Goal: Task Accomplishment & Management: Manage account settings

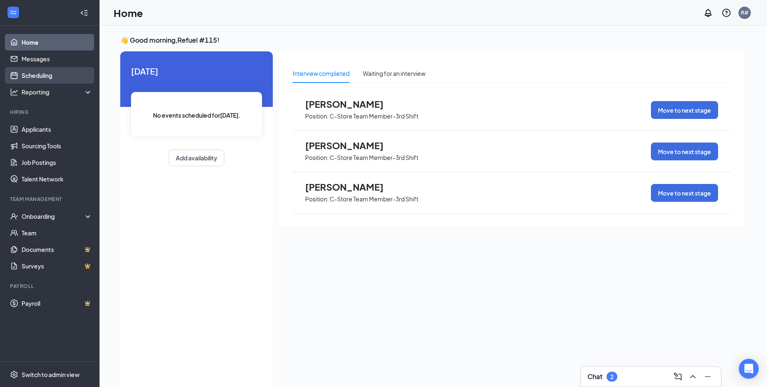
click at [52, 74] on link "Scheduling" at bounding box center [57, 75] width 71 height 17
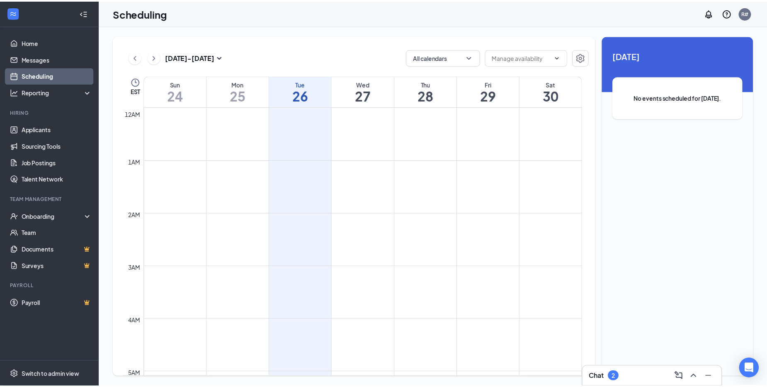
scroll to position [408, 0]
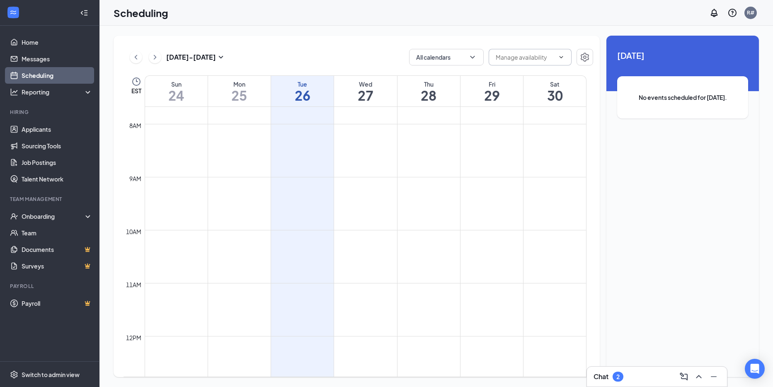
click at [564, 59] on icon "ChevronDown" at bounding box center [561, 57] width 7 height 7
click at [312, 193] on td at bounding box center [366, 196] width 442 height 13
click at [374, 86] on div "Wed" at bounding box center [365, 84] width 63 height 8
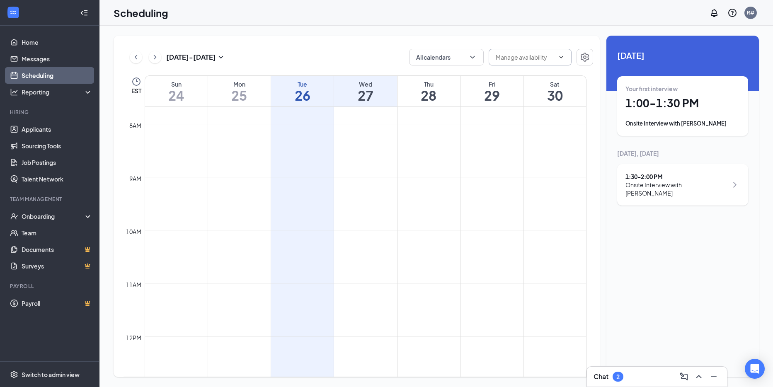
click at [562, 57] on icon "ChevronDown" at bounding box center [562, 57] width 4 height 2
click at [514, 75] on div "Delete all availability" at bounding box center [522, 76] width 54 height 9
type input "Delete all availability"
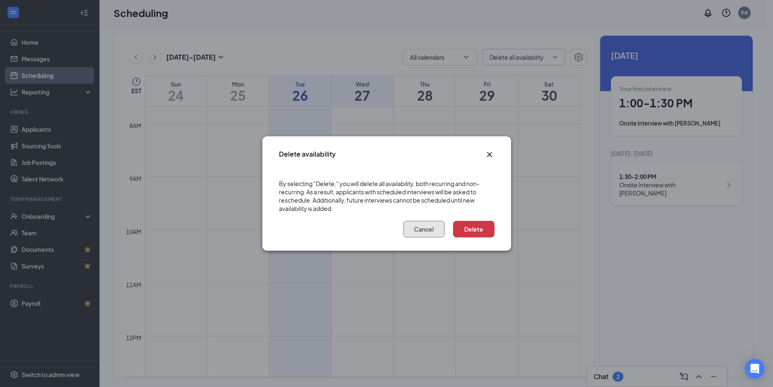
click at [426, 233] on button "Cancel" at bounding box center [423, 229] width 41 height 17
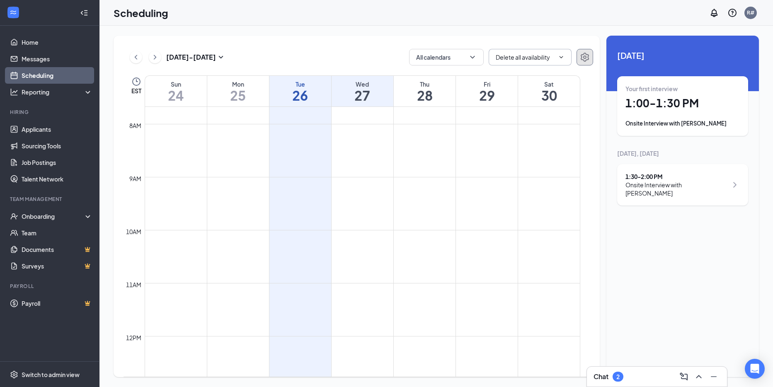
click at [583, 62] on icon "Settings" at bounding box center [585, 57] width 10 height 10
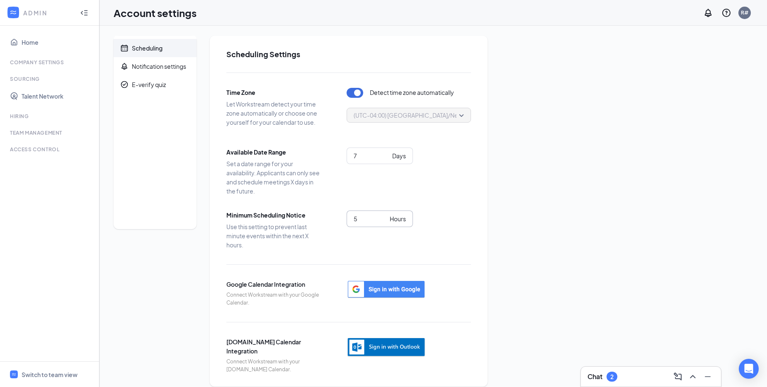
click at [384, 218] on input "5" at bounding box center [370, 218] width 33 height 9
click at [384, 218] on input "6" at bounding box center [370, 218] width 33 height 9
click at [384, 218] on input "7" at bounding box center [370, 218] width 33 height 9
click at [384, 218] on input "8" at bounding box center [370, 218] width 33 height 9
click at [384, 218] on input "9" at bounding box center [370, 218] width 33 height 9
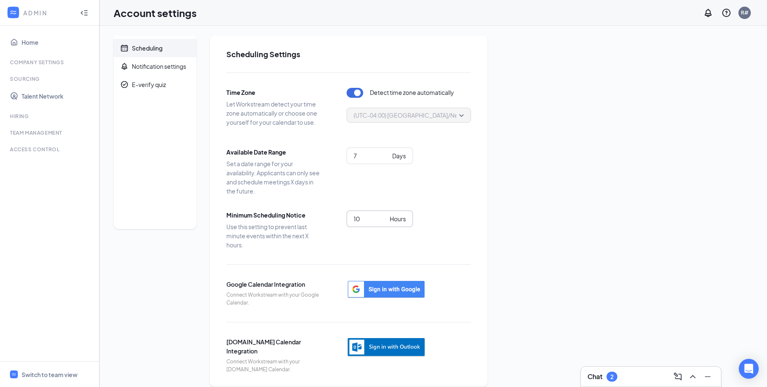
click at [384, 218] on input "10" at bounding box center [370, 218] width 33 height 9
click at [384, 218] on input "11" at bounding box center [370, 218] width 33 height 9
click at [384, 218] on input "30" at bounding box center [370, 218] width 33 height 9
click at [384, 218] on input "31" at bounding box center [370, 218] width 33 height 9
click at [384, 218] on input "32" at bounding box center [370, 218] width 33 height 9
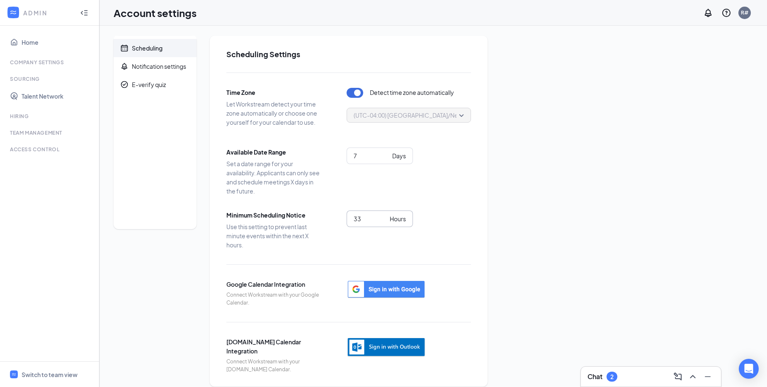
click at [384, 218] on input "33" at bounding box center [370, 218] width 33 height 9
click at [384, 218] on input "34" at bounding box center [370, 218] width 33 height 9
click at [384, 218] on input "35" at bounding box center [370, 218] width 33 height 9
click at [384, 218] on input "36" at bounding box center [370, 218] width 33 height 9
click at [382, 216] on input "52" at bounding box center [370, 218] width 33 height 9
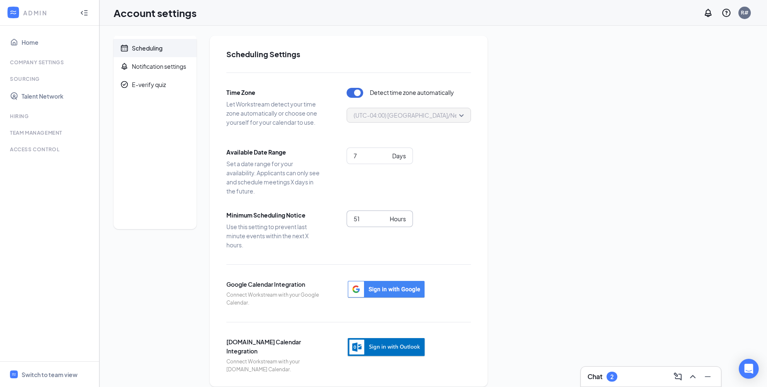
click at [383, 221] on input "51" at bounding box center [370, 218] width 33 height 9
click at [383, 221] on input "50" at bounding box center [370, 218] width 33 height 9
click at [383, 221] on input "49" at bounding box center [370, 218] width 33 height 9
click at [383, 221] on input "48" at bounding box center [370, 218] width 33 height 9
click at [383, 221] on input "47" at bounding box center [370, 218] width 33 height 9
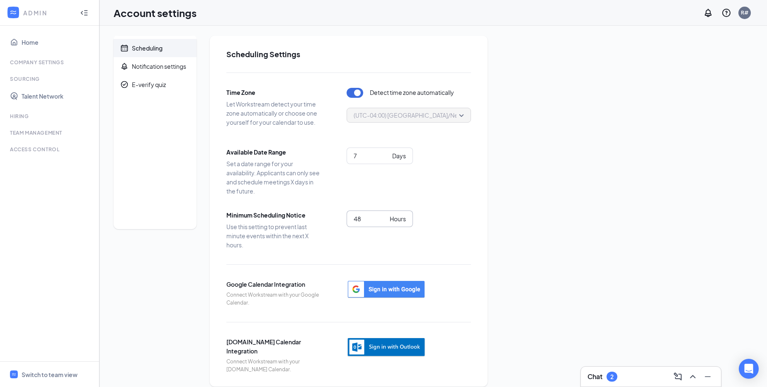
type input "48"
click at [383, 216] on input "48" at bounding box center [370, 218] width 33 height 9
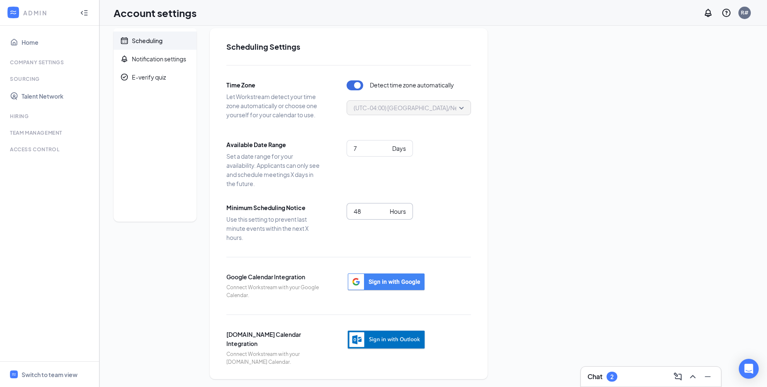
scroll to position [10, 0]
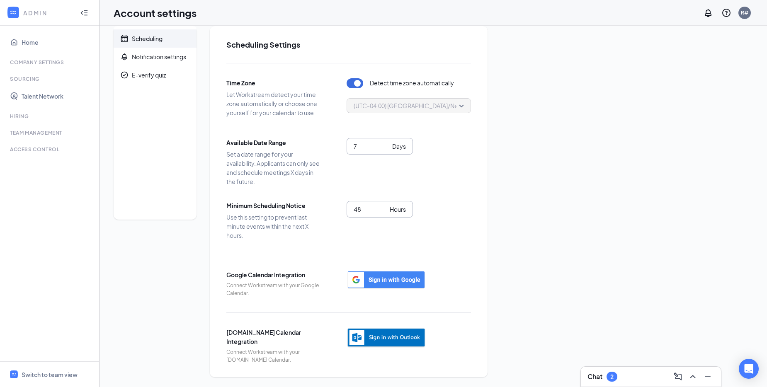
click at [376, 144] on input "7" at bounding box center [371, 146] width 35 height 9
click at [386, 143] on input "8" at bounding box center [371, 146] width 35 height 9
click at [386, 143] on input "9" at bounding box center [371, 146] width 35 height 9
click at [386, 143] on input "10" at bounding box center [371, 146] width 35 height 9
click at [386, 143] on input "11" at bounding box center [371, 146] width 35 height 9
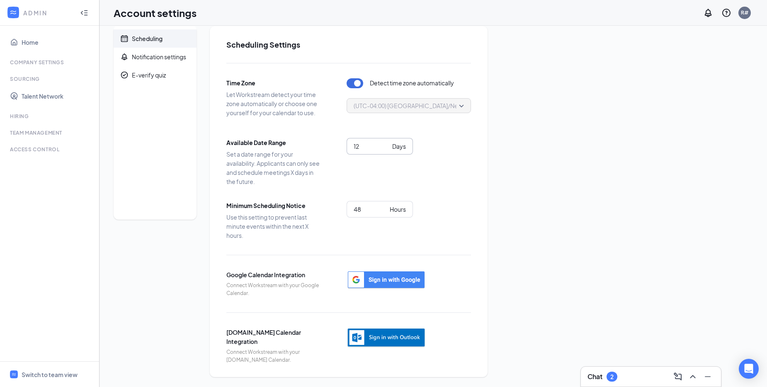
click at [386, 143] on input "12" at bounding box center [371, 146] width 35 height 9
click at [386, 143] on input "13" at bounding box center [371, 146] width 35 height 9
type input "14"
click at [386, 143] on input "14" at bounding box center [371, 146] width 35 height 9
click at [444, 156] on div "14 Days" at bounding box center [409, 157] width 124 height 38
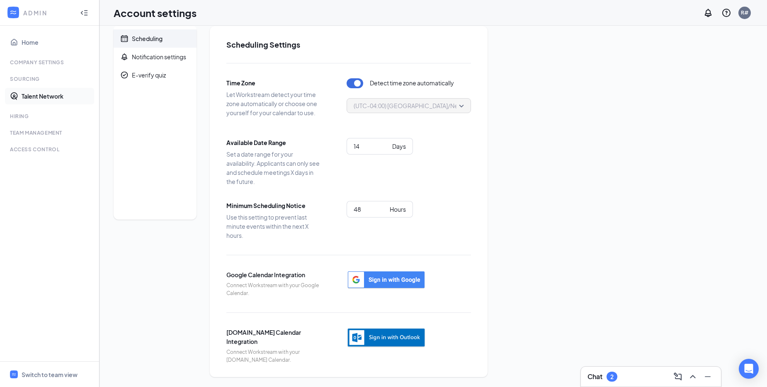
click at [34, 99] on link "Talent Network" at bounding box center [57, 96] width 71 height 17
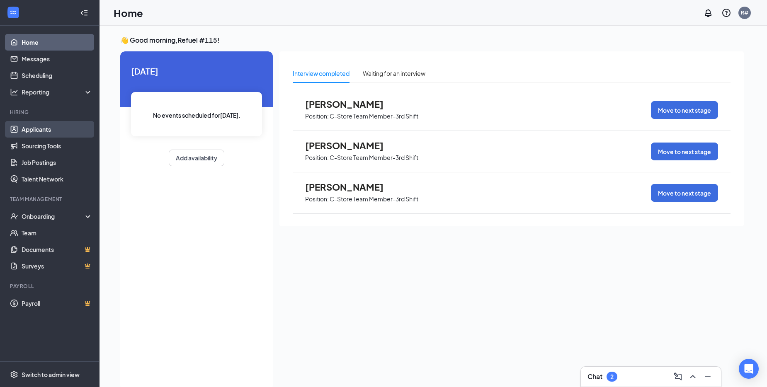
click at [33, 131] on link "Applicants" at bounding box center [57, 129] width 71 height 17
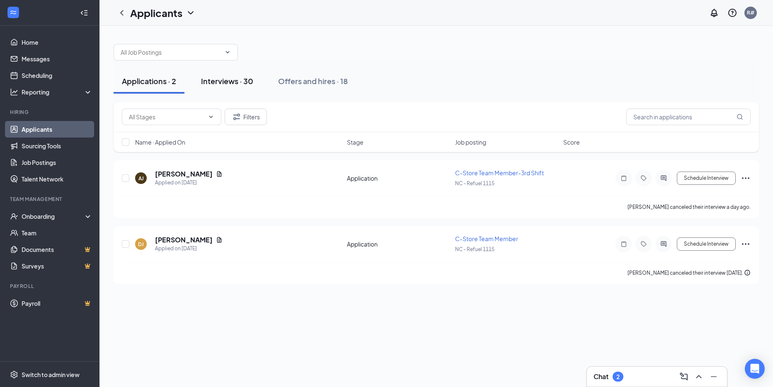
click at [238, 82] on div "Interviews · 30" at bounding box center [227, 81] width 52 height 10
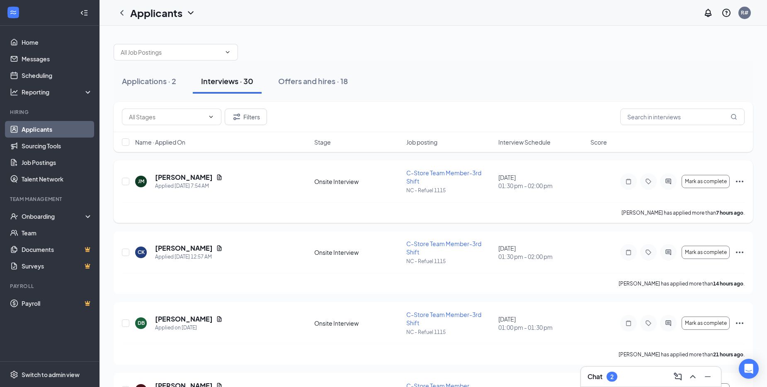
click at [742, 181] on icon "Ellipses" at bounding box center [740, 182] width 10 height 10
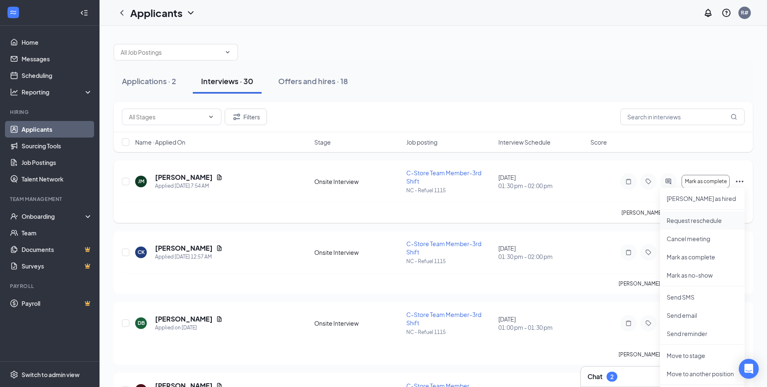
click at [692, 224] on p "Request reschedule" at bounding box center [702, 220] width 71 height 8
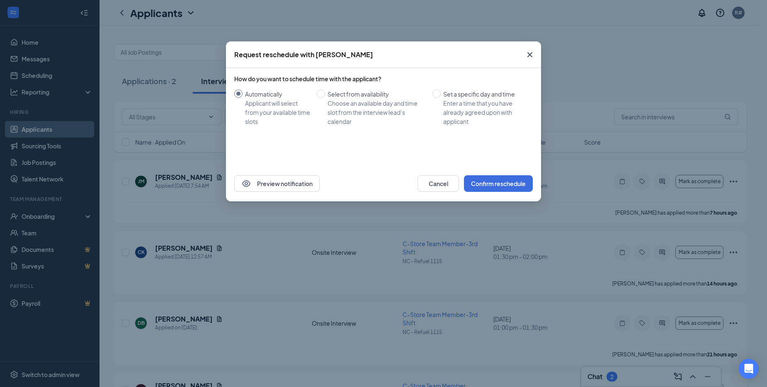
click at [532, 53] on icon "Cross" at bounding box center [530, 55] width 10 height 10
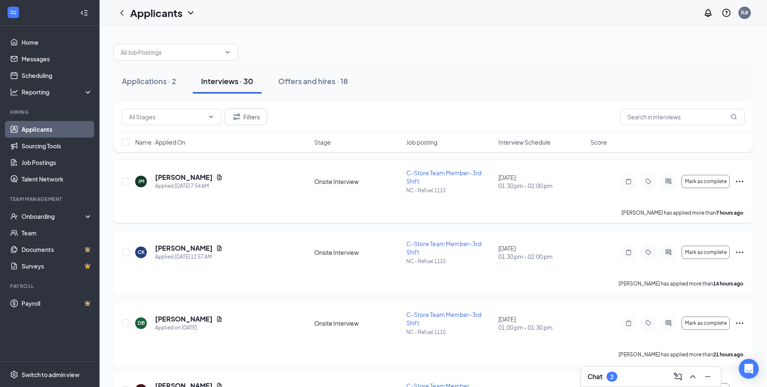
click at [738, 180] on icon "Ellipses" at bounding box center [740, 182] width 10 height 10
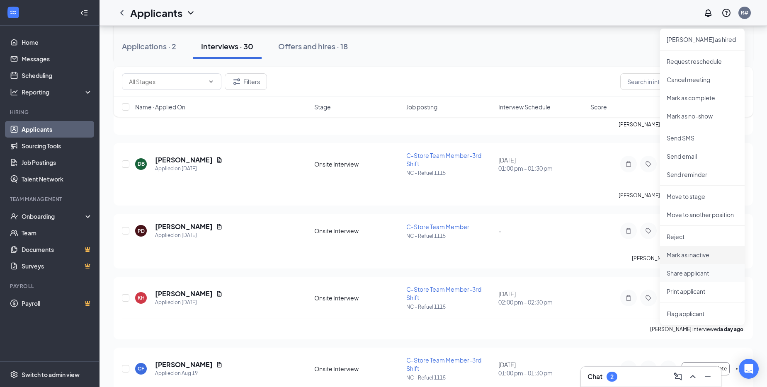
scroll to position [207, 0]
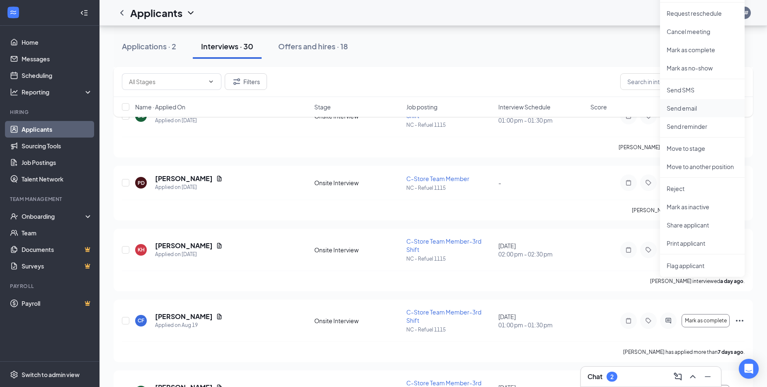
click at [667, 110] on p "Send email" at bounding box center [702, 108] width 71 height 8
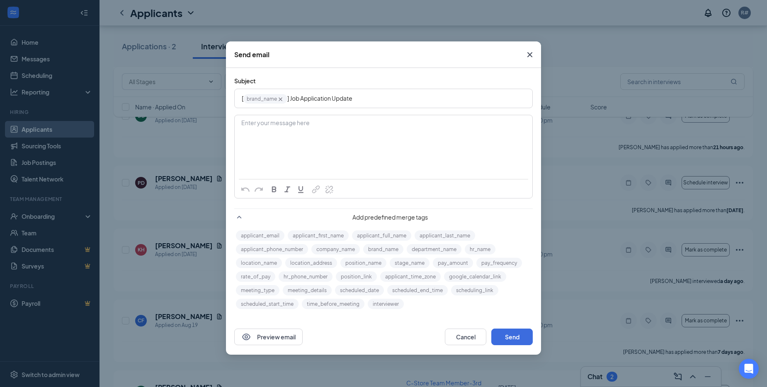
click at [273, 98] on span "brand_name‌‌‌‌ {{brand_name}}" at bounding box center [265, 99] width 44 height 10
click at [337, 118] on div "Enter your message here" at bounding box center [383, 136] width 297 height 41
click at [294, 89] on div "[ brand_name‌‌‌‌ {{brand_name}} ] Job Application Update" at bounding box center [384, 98] width 298 height 19
click at [377, 154] on div "Enter your message here" at bounding box center [383, 136] width 297 height 41
click at [374, 131] on span "I will not be available for your scheduled interview on [DATE]." at bounding box center [322, 131] width 160 height 7
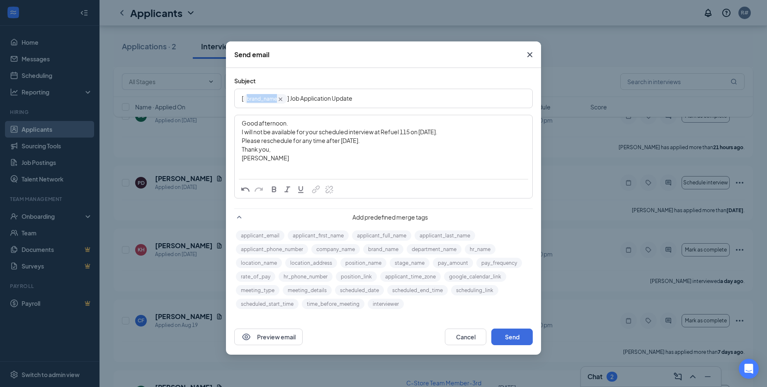
click at [264, 100] on span "brand_name‌‌‌‌ {{brand_name}}" at bounding box center [265, 99] width 44 height 10
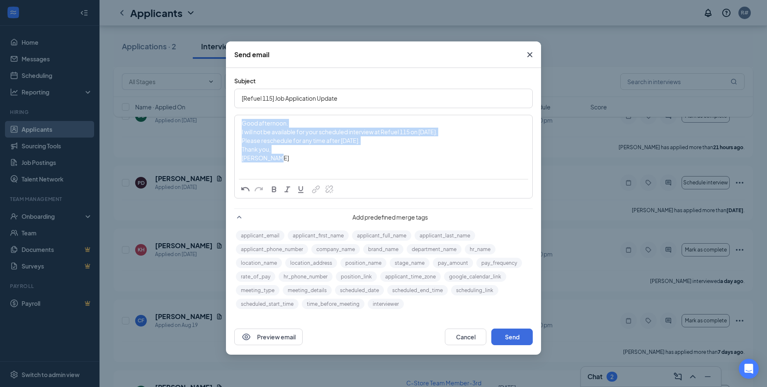
drag, startPoint x: 241, startPoint y: 120, endPoint x: 289, endPoint y: 159, distance: 61.9
click at [289, 159] on div "Good afternoon. I will not be available for your scheduled interview at Refuel …" at bounding box center [383, 141] width 297 height 50
copy div "Good afternoon. I will not be available for your scheduled interview at Refuel …"
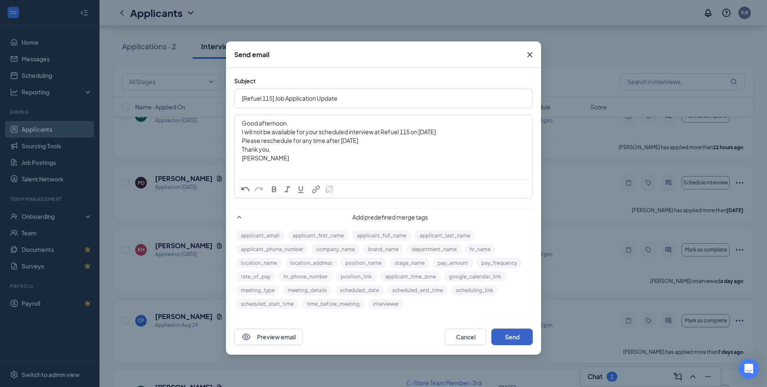
click at [514, 340] on button "Send" at bounding box center [511, 337] width 41 height 17
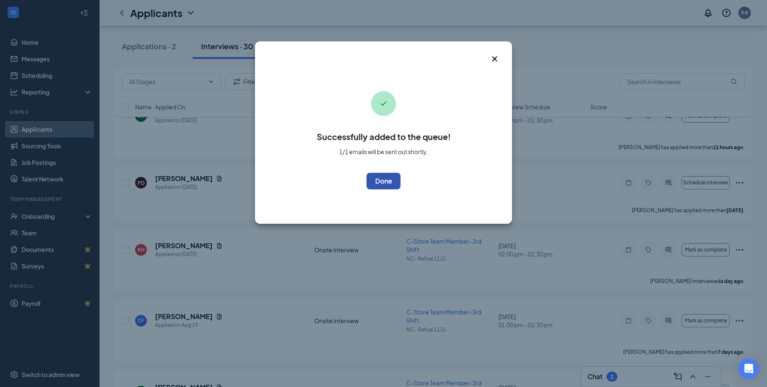
click at [392, 180] on button "OK" at bounding box center [383, 181] width 34 height 17
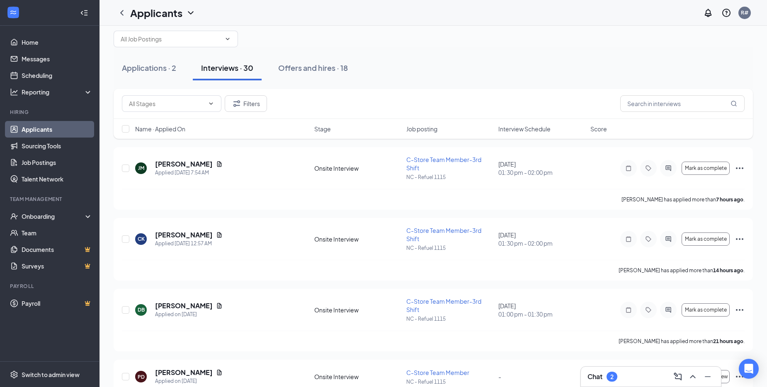
scroll to position [0, 0]
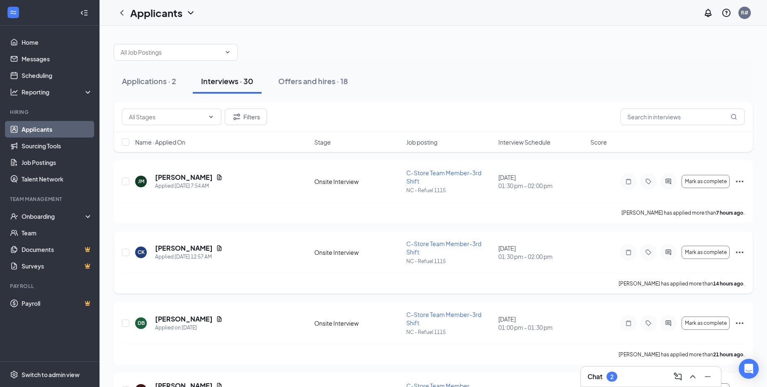
click at [740, 252] on icon "Ellipses" at bounding box center [739, 253] width 7 height 2
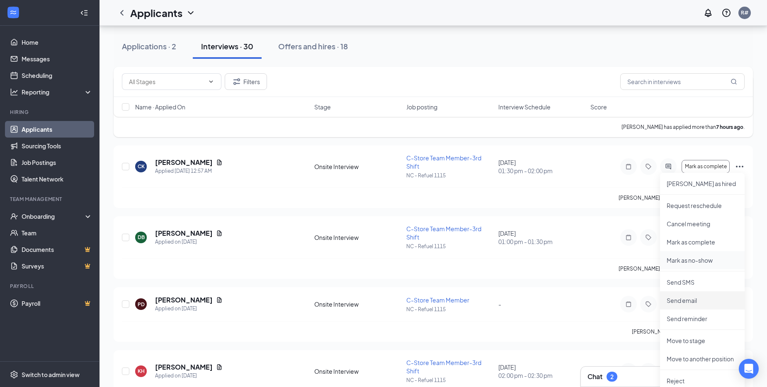
scroll to position [124, 0]
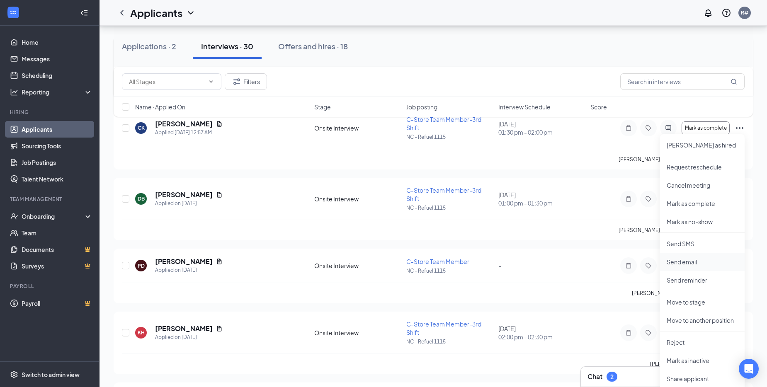
click at [688, 262] on p "Send email" at bounding box center [702, 262] width 71 height 8
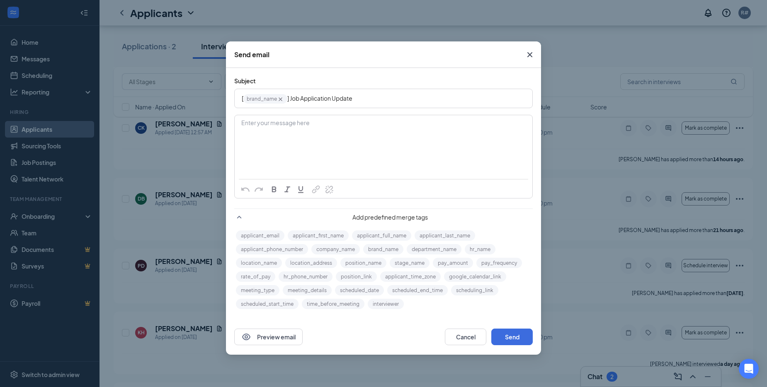
click at [254, 127] on div "Enter your message here" at bounding box center [384, 123] width 284 height 9
click at [432, 132] on span "I will not be available for your scheduled interview at Refuel 115 on [DATE]." at bounding box center [340, 131] width 196 height 7
click at [275, 102] on span "brand_name‌‌‌‌ {{brand_name}}" at bounding box center [265, 99] width 44 height 10
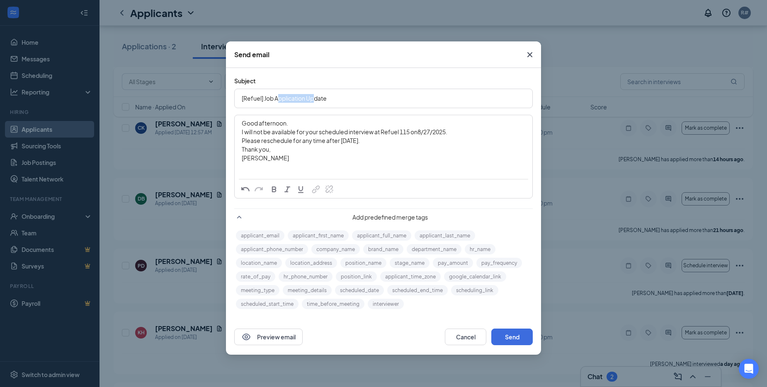
click at [338, 158] on form "Subject [Refuel] Job Application Update Good afternoon. I will not be available…" at bounding box center [383, 193] width 298 height 235
click at [500, 335] on button "Send" at bounding box center [511, 337] width 41 height 17
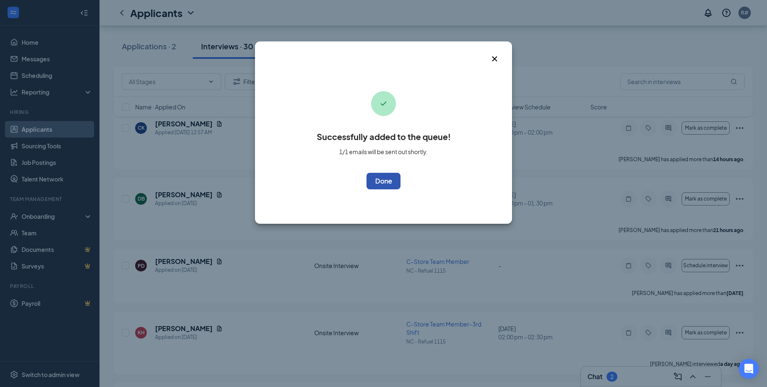
click at [379, 179] on button "OK" at bounding box center [383, 181] width 34 height 17
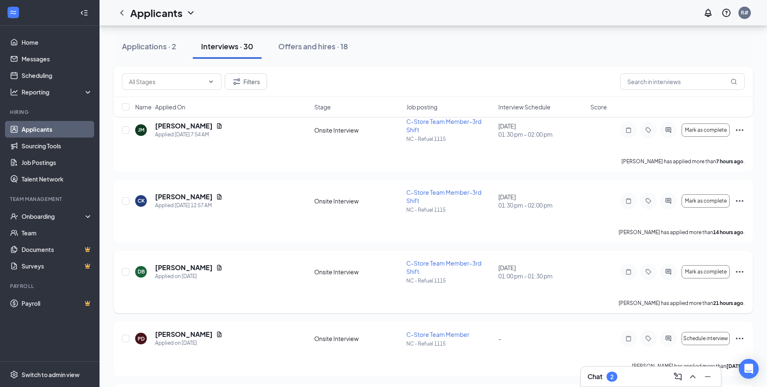
scroll to position [0, 0]
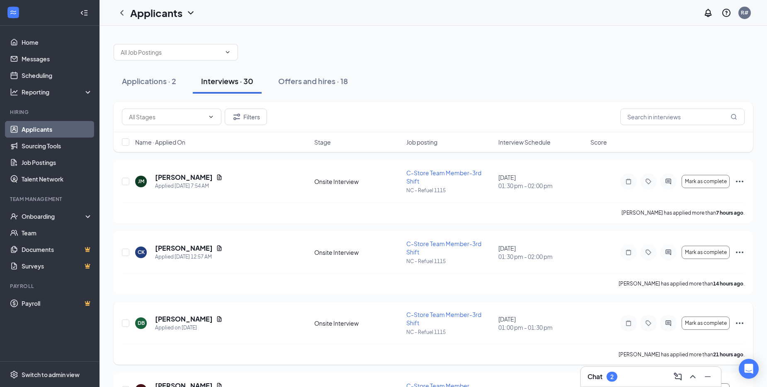
click at [740, 322] on icon "Ellipses" at bounding box center [740, 323] width 10 height 10
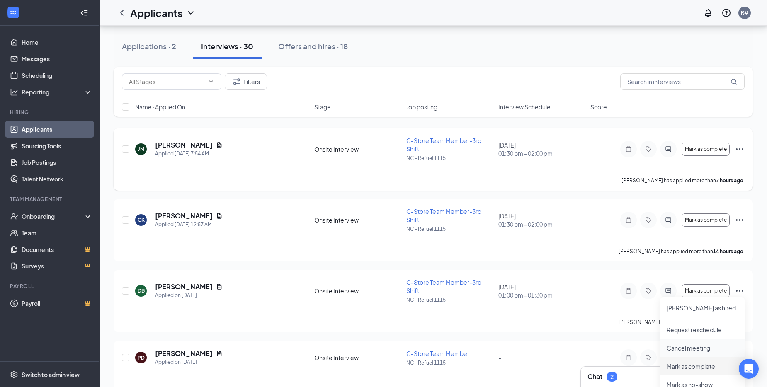
scroll to position [166, 0]
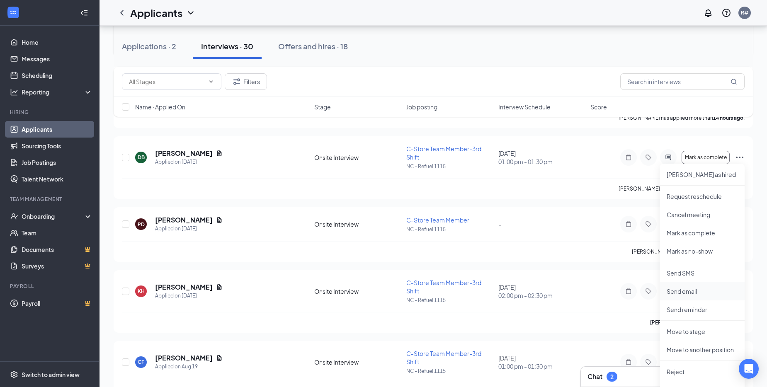
click at [682, 292] on p "Send email" at bounding box center [702, 291] width 71 height 8
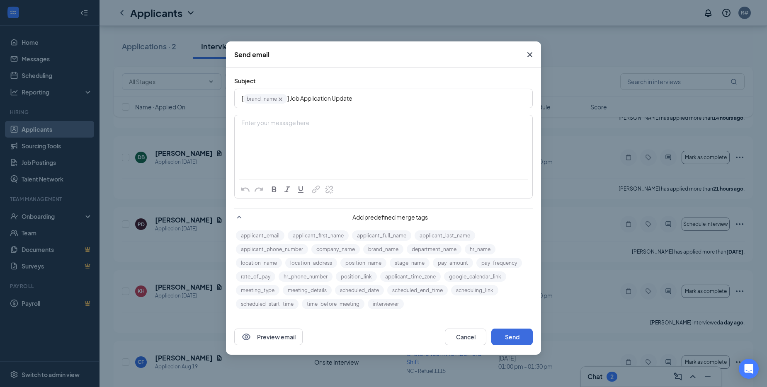
click at [259, 128] on div "Enter your message here" at bounding box center [383, 136] width 297 height 41
click at [271, 102] on span "brand_name‌‌‌‌ {{brand_name}}" at bounding box center [265, 99] width 44 height 10
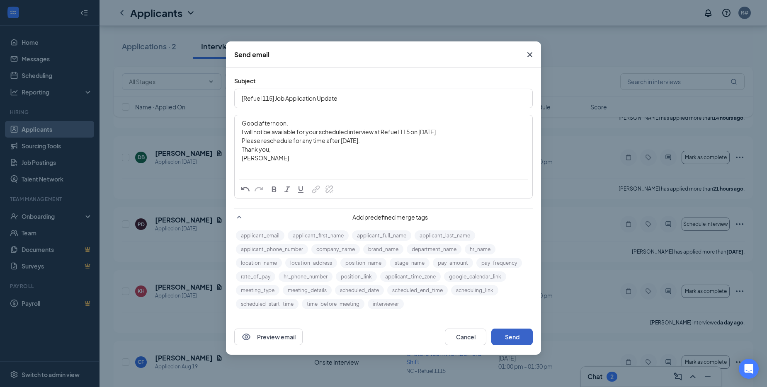
click at [512, 338] on button "Send" at bounding box center [511, 337] width 41 height 17
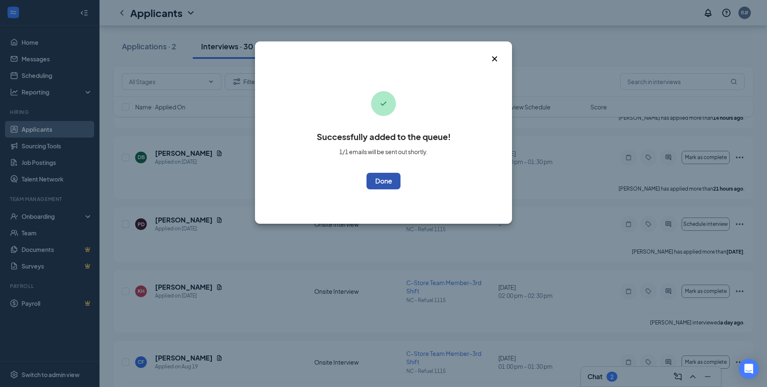
click at [381, 184] on button "OK" at bounding box center [383, 181] width 34 height 17
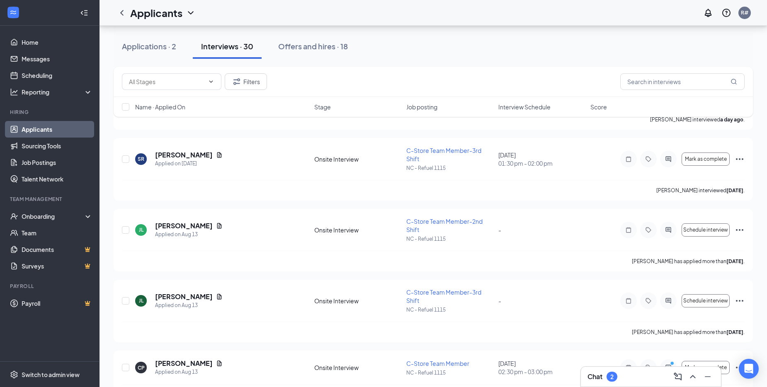
scroll to position [332, 0]
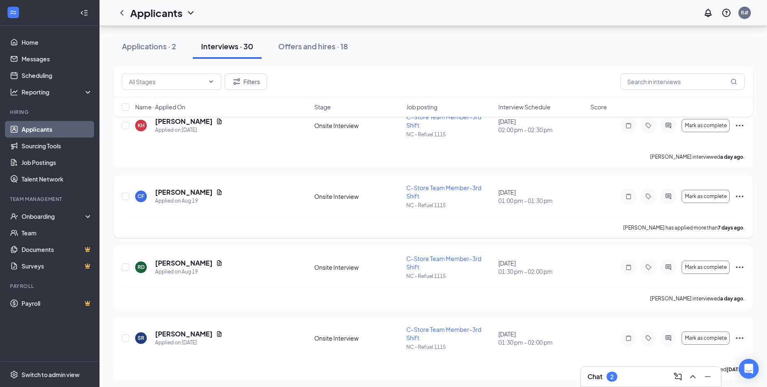
click at [740, 198] on icon "Ellipses" at bounding box center [740, 197] width 10 height 10
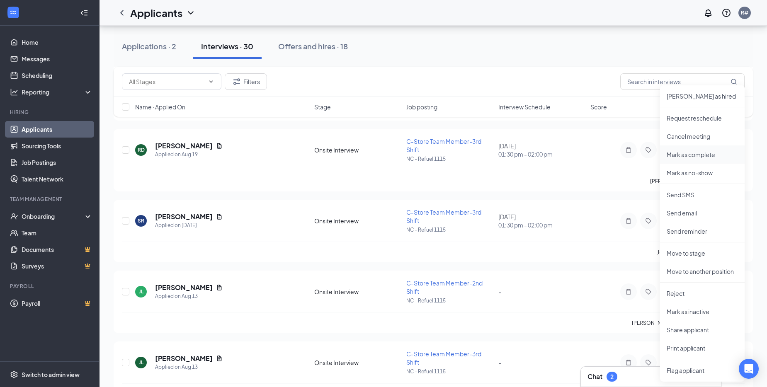
scroll to position [456, 0]
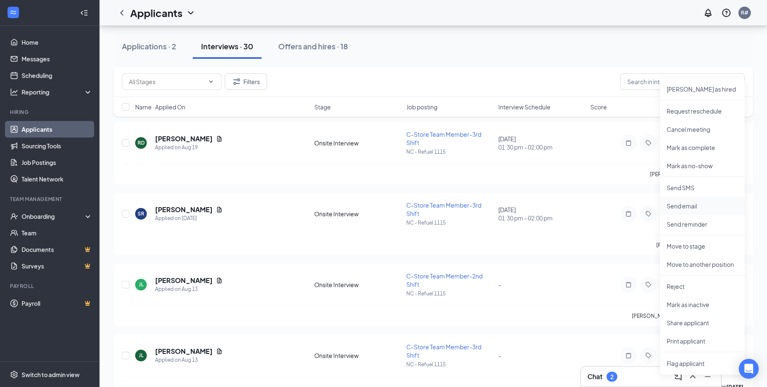
click at [689, 207] on p "Send email" at bounding box center [702, 206] width 71 height 8
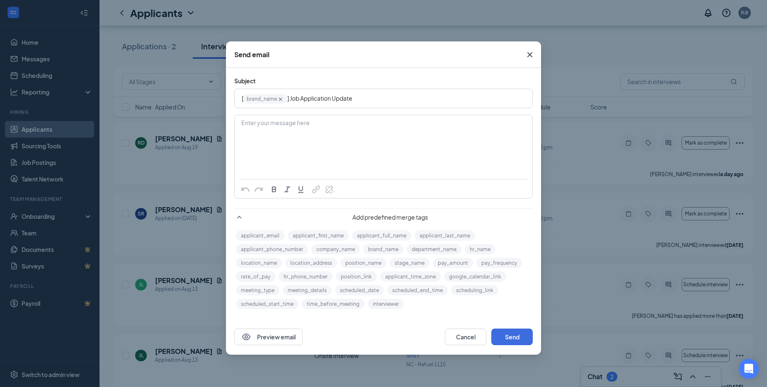
click at [266, 126] on div "Enter your message here" at bounding box center [384, 123] width 284 height 9
click at [433, 132] on span "I will not be available for your scheduled interview at Refuel 115 on [DATE]." at bounding box center [340, 131] width 196 height 7
click at [257, 99] on span "brand_name‌‌‌‌ {{brand_name}}" at bounding box center [265, 99] width 44 height 10
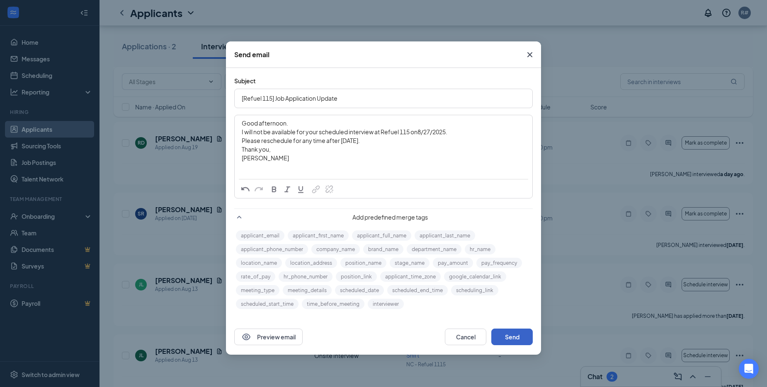
click at [518, 340] on button "Send" at bounding box center [511, 337] width 41 height 17
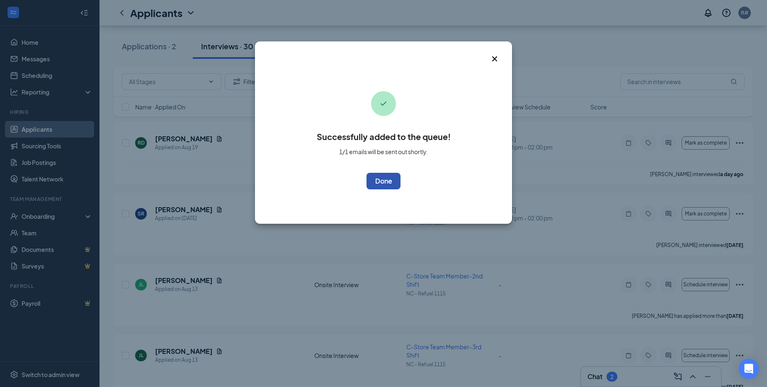
click at [379, 182] on button "OK" at bounding box center [383, 181] width 34 height 17
